Goal: Task Accomplishment & Management: Complete application form

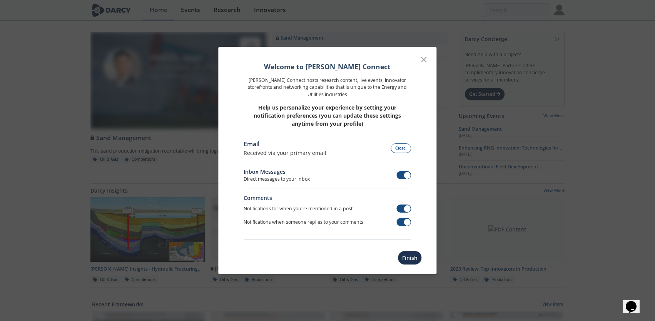
scroll to position [1, 0]
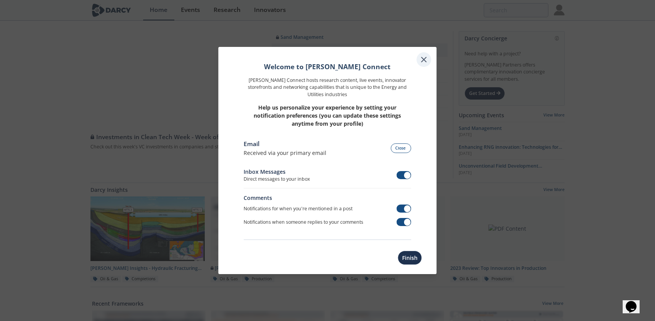
click at [420, 60] on icon at bounding box center [424, 59] width 9 height 9
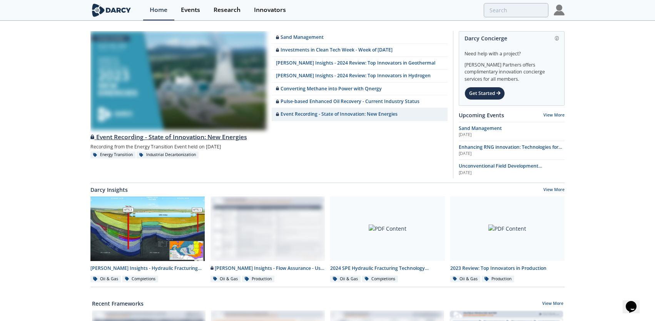
scroll to position [0, 0]
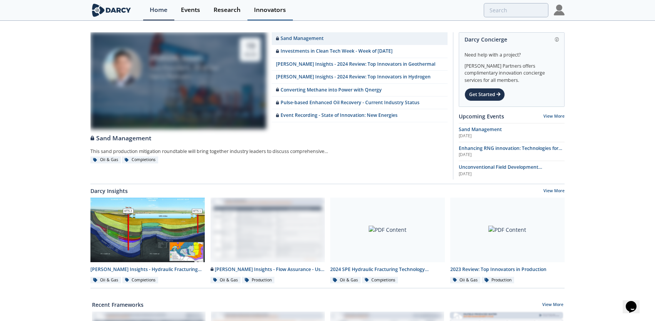
click at [271, 11] on div "Innovators" at bounding box center [270, 10] width 32 height 6
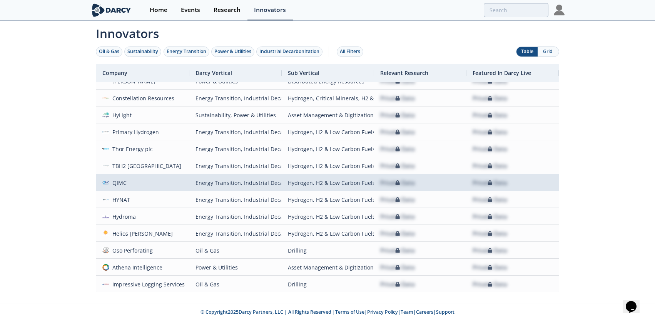
scroll to position [241, 0]
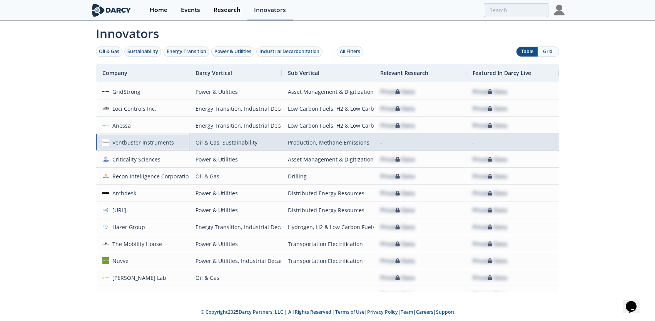
click at [152, 142] on div "Ventbuster Instruments" at bounding box center [141, 142] width 65 height 17
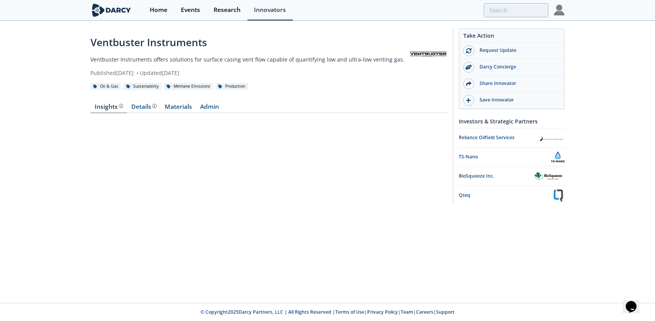
click at [561, 14] on img at bounding box center [559, 10] width 11 height 11
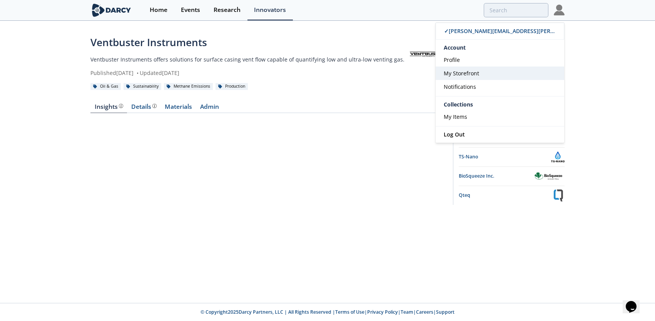
click at [462, 74] on span "My Storefront" at bounding box center [461, 73] width 35 height 7
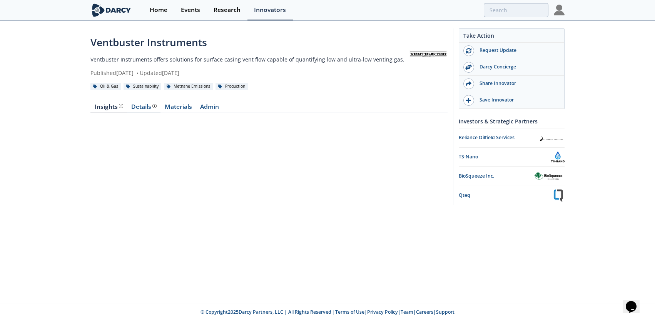
click at [143, 109] on div "Details" at bounding box center [143, 107] width 25 height 6
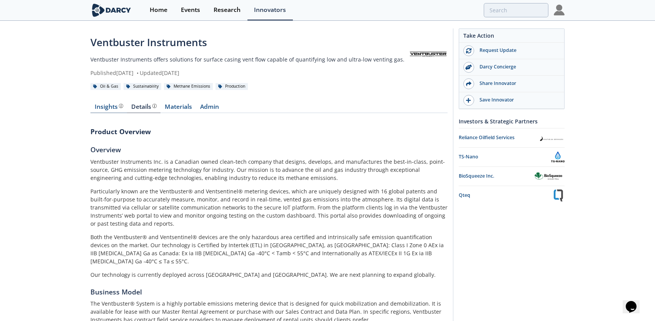
click at [115, 109] on div "Insights" at bounding box center [109, 107] width 28 height 6
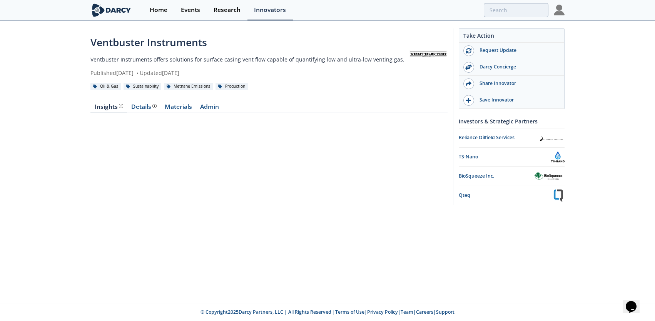
click at [114, 109] on div "Insights" at bounding box center [109, 107] width 28 height 6
click at [146, 109] on div "Details" at bounding box center [143, 107] width 25 height 6
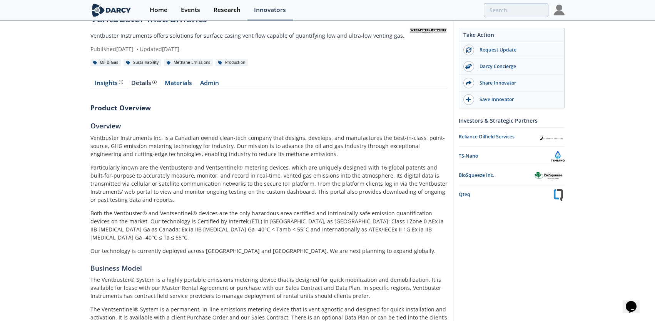
scroll to position [21, 0]
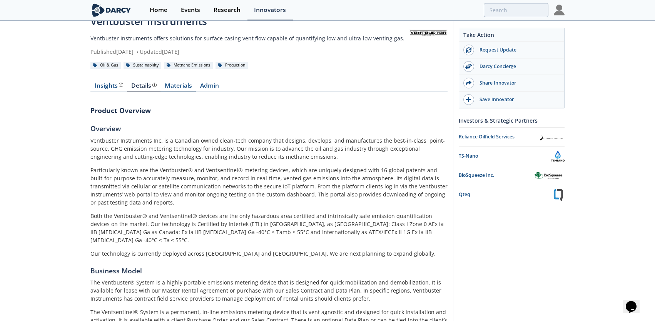
click at [171, 88] on link "Materials" at bounding box center [178, 87] width 35 height 9
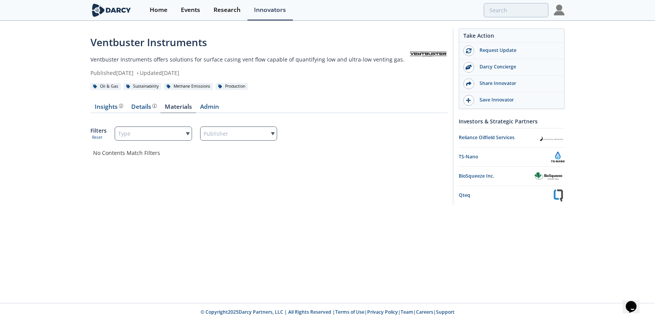
click at [190, 132] on div "Type" at bounding box center [153, 134] width 77 height 14
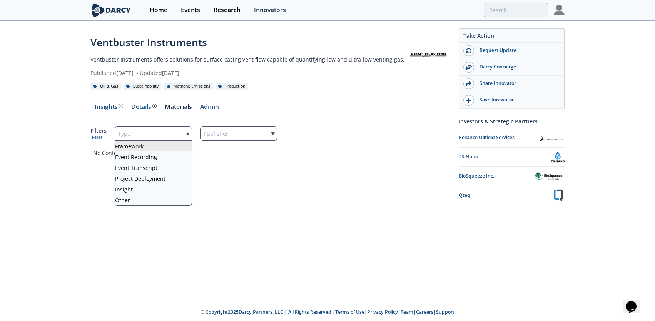
click at [213, 106] on link "Admin" at bounding box center [209, 108] width 27 height 9
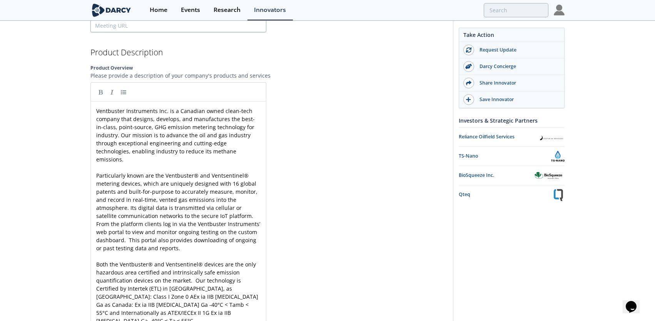
scroll to position [3, 0]
click at [126, 164] on div "Ventbuster Instruments Inc. is a Canadian owned clean-tech company that designs…" at bounding box center [178, 232] width 167 height 251
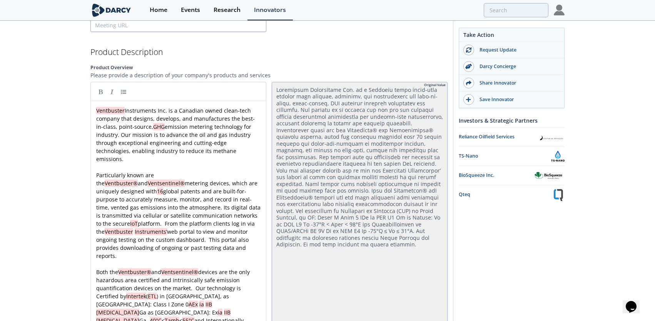
click at [325, 261] on div at bounding box center [360, 226] width 176 height 289
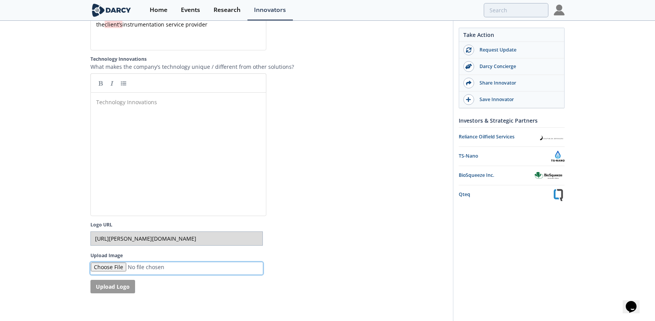
scroll to position [1798, 0]
click at [112, 262] on input "Upload Image" at bounding box center [176, 268] width 172 height 13
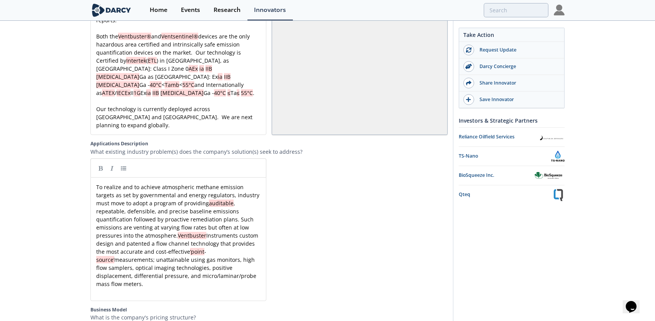
scroll to position [1357, 0]
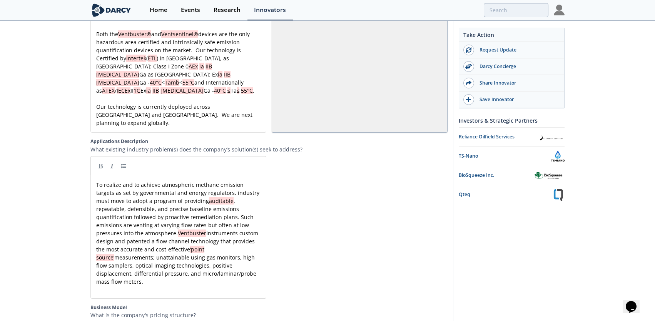
click at [119, 181] on div "xxxxxxxxxx To realize and to achieve atmospheric methane emission targets as se…" at bounding box center [178, 233] width 167 height 105
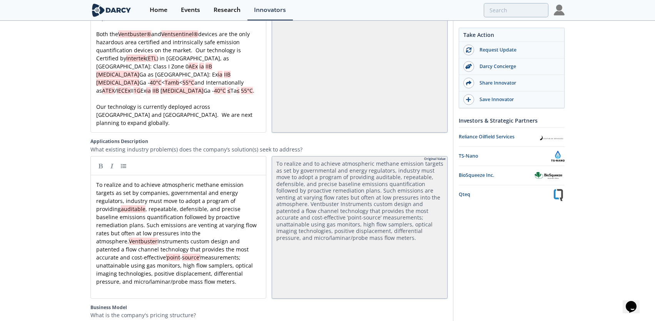
click at [196, 181] on div "xxxxxxxxxx To realize and to achieve atmospheric methane emission targets as se…" at bounding box center [178, 233] width 167 height 105
click at [113, 191] on div "xxxxxxxxxx To realize and to achieve atmospheric methane emission targets as se…" at bounding box center [178, 233] width 167 height 105
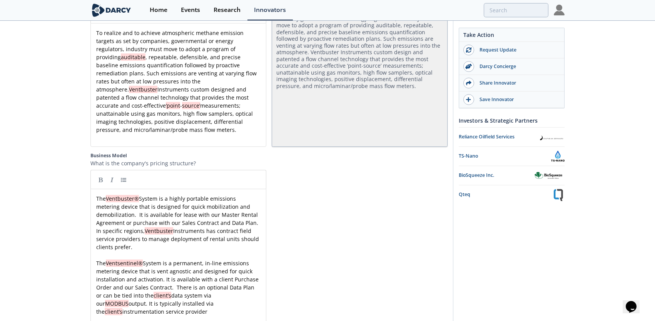
click at [259, 259] on pre "The Ventsentinel® System is a permanent, in-line emissions metering device that…" at bounding box center [178, 287] width 167 height 57
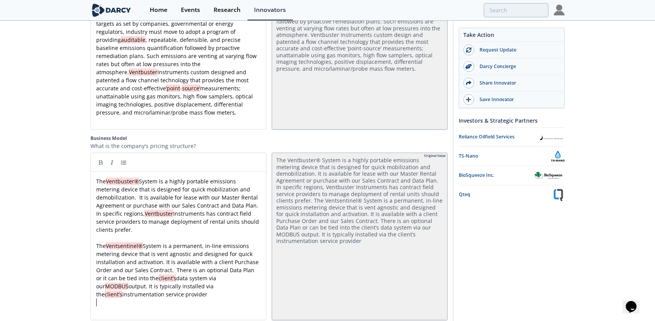
click at [207, 299] on pre "​" at bounding box center [178, 303] width 167 height 8
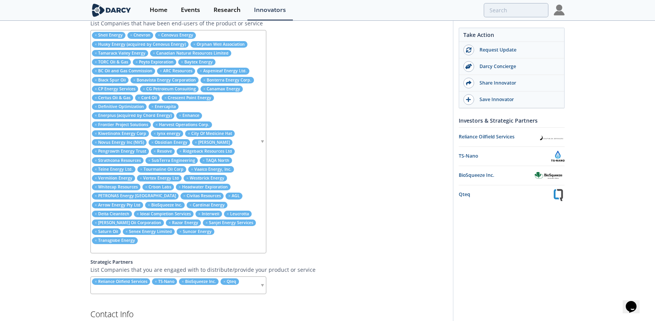
scroll to position [637, 0]
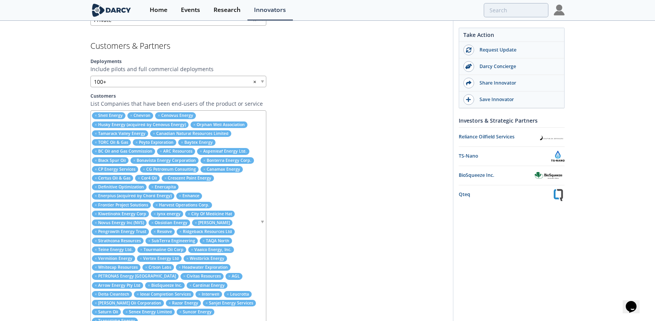
click at [263, 82] on span at bounding box center [262, 81] width 3 height 3
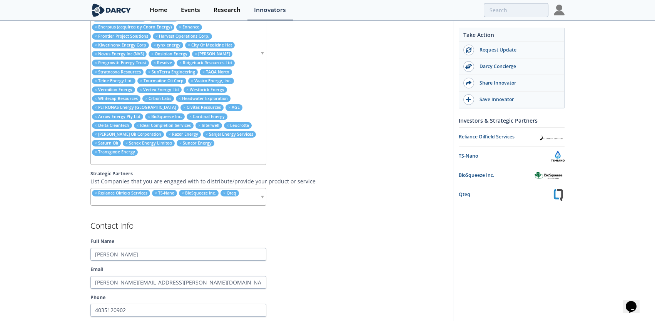
scroll to position [863, 0]
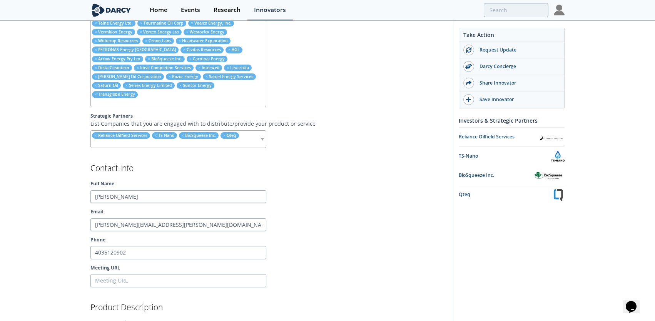
click at [346, 120] on p "List Companies that you are engaged with to distribute/provide your product or …" at bounding box center [268, 124] width 357 height 8
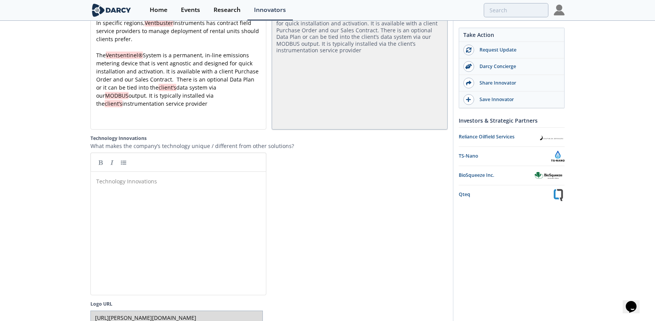
scroll to position [1802, 0]
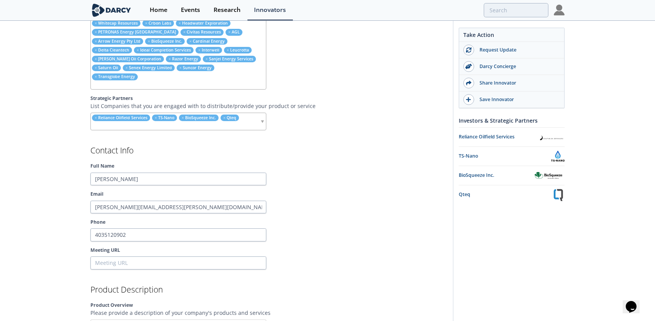
scroll to position [858, 0]
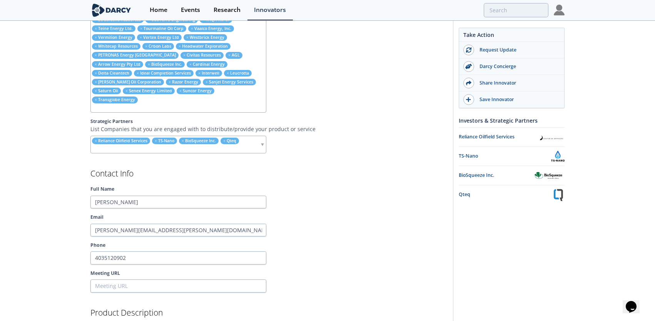
click at [559, 13] on img at bounding box center [559, 10] width 11 height 11
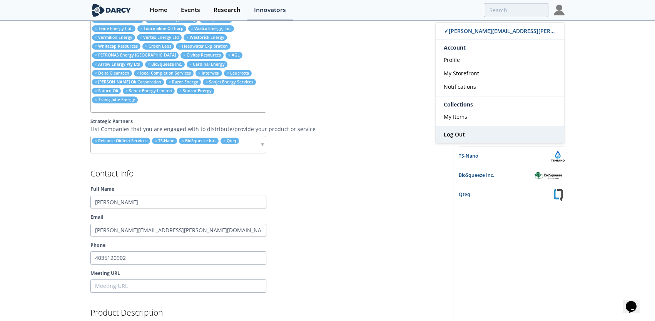
click at [453, 136] on span "Log Out" at bounding box center [454, 134] width 21 height 7
